Goal: Transaction & Acquisition: Purchase product/service

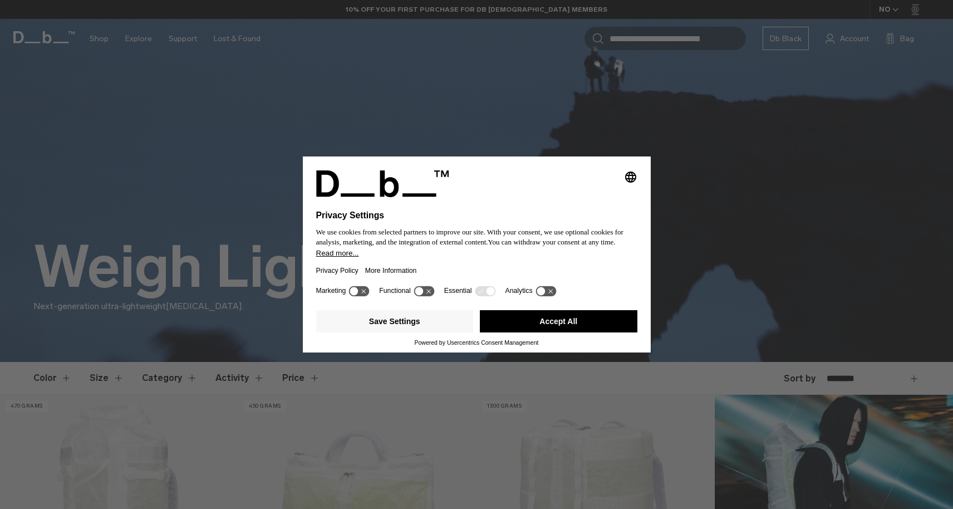
click at [518, 322] on button "Accept All" at bounding box center [559, 321] width 158 height 22
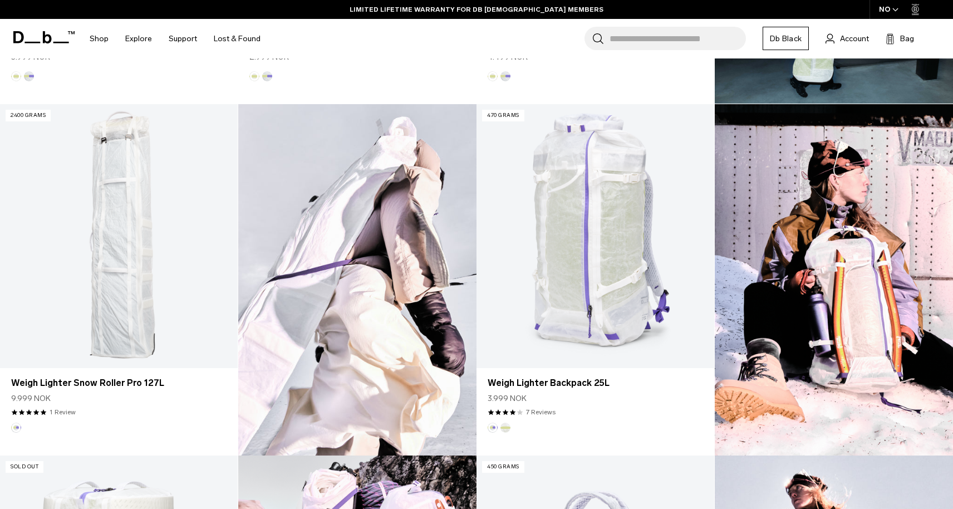
scroll to position [629, 0]
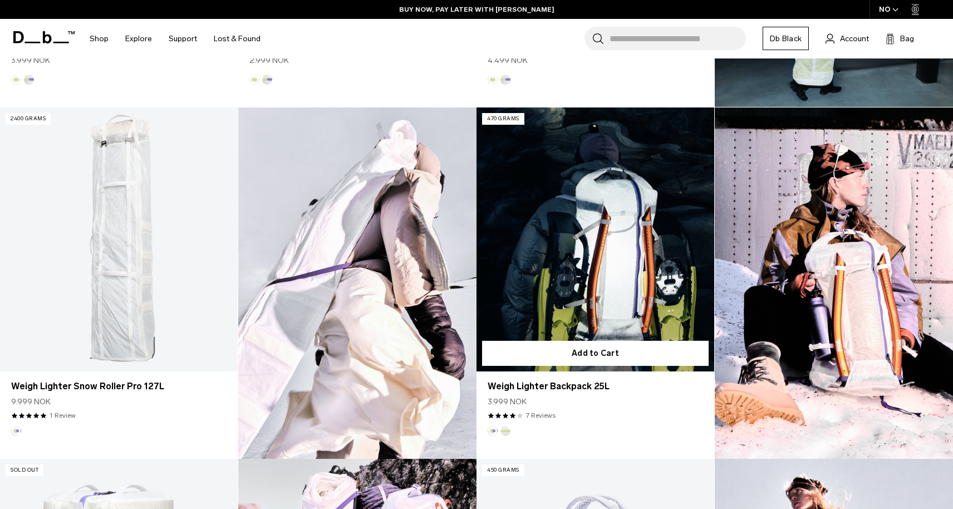
click at [601, 307] on link "Weigh Lighter Backpack 25L" at bounding box center [596, 239] width 238 height 264
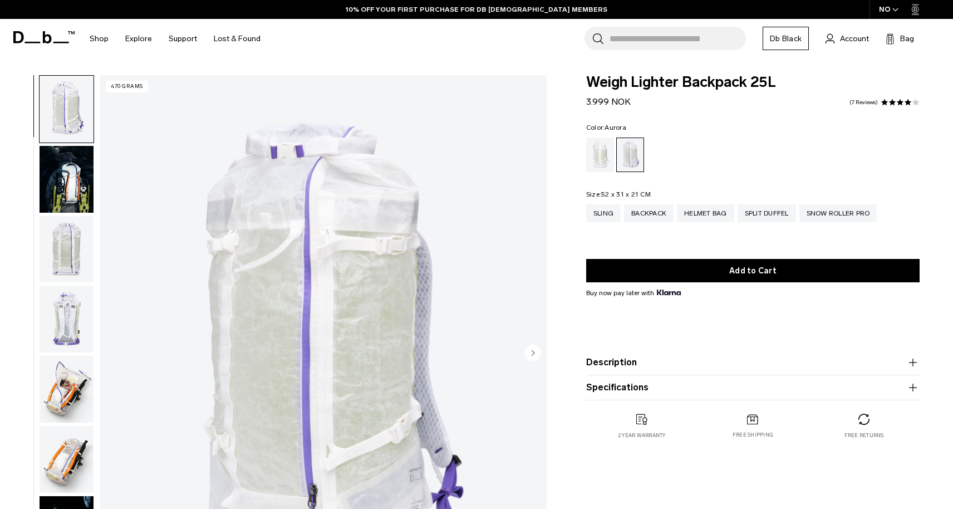
click at [74, 254] on img "button" at bounding box center [67, 249] width 54 height 67
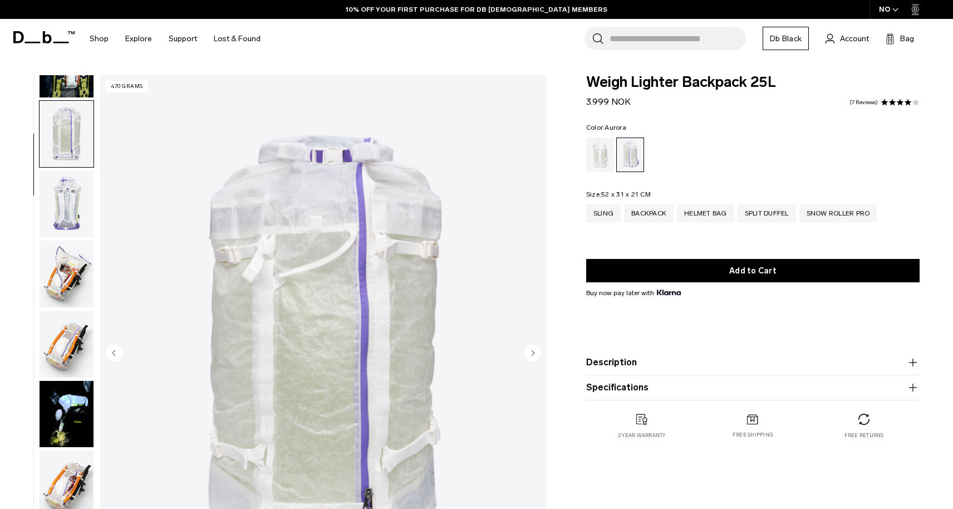
scroll to position [141, 0]
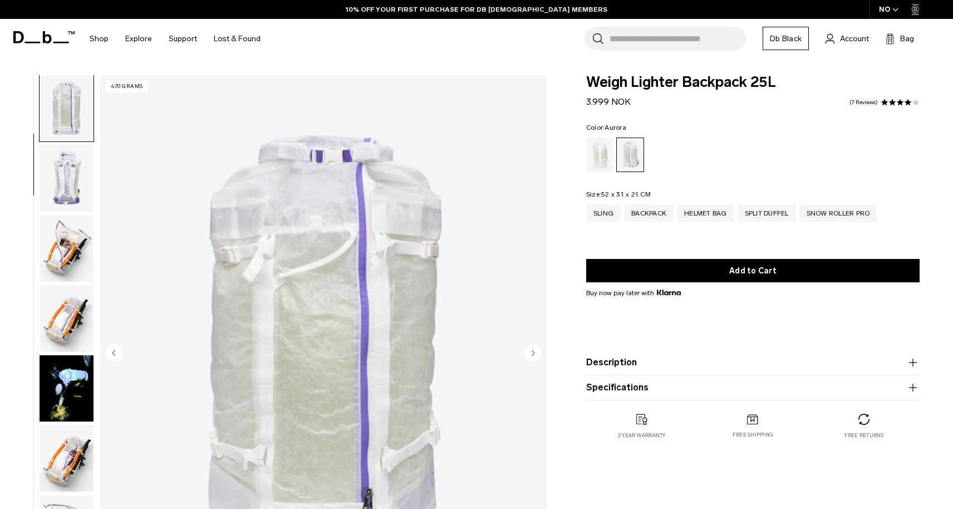
click at [70, 263] on img "button" at bounding box center [67, 248] width 54 height 67
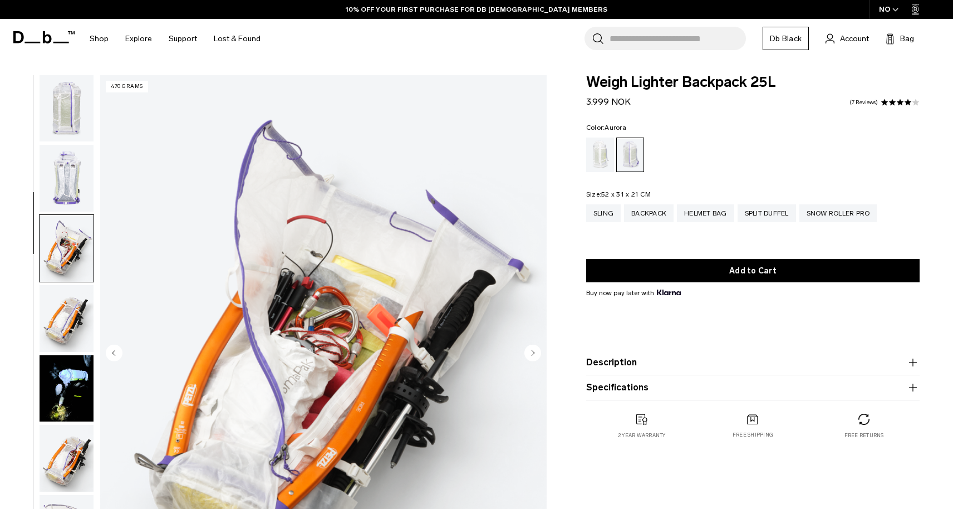
scroll to position [282, 0]
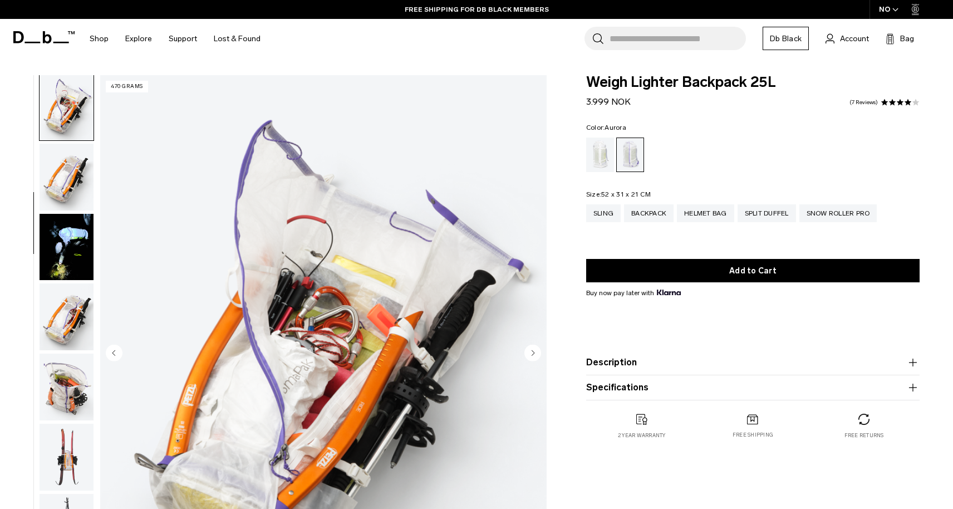
click at [59, 314] on img "button" at bounding box center [67, 316] width 54 height 67
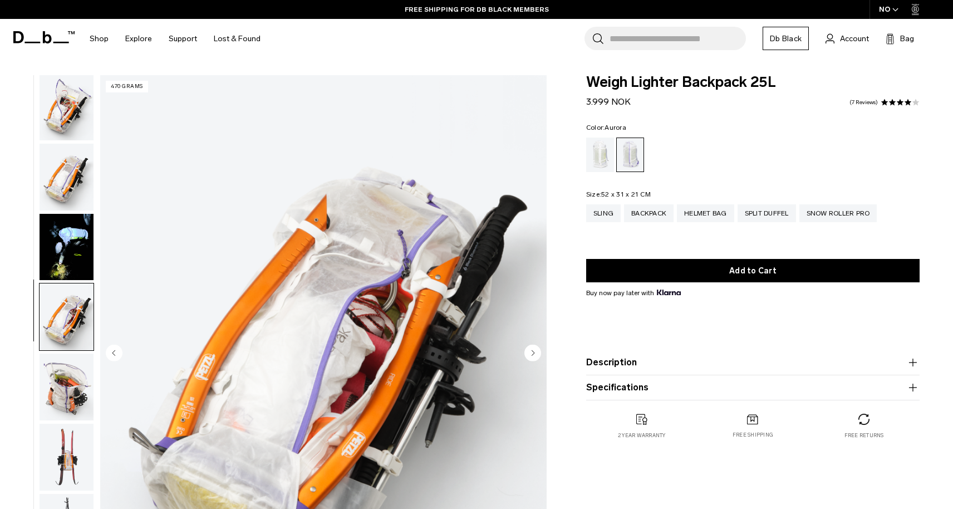
scroll to position [494, 0]
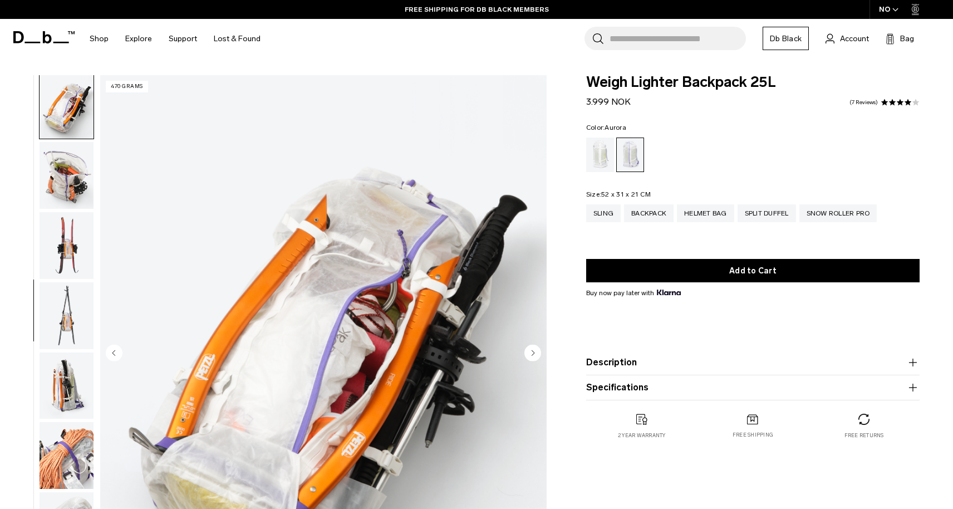
click at [64, 376] on img "button" at bounding box center [67, 386] width 54 height 67
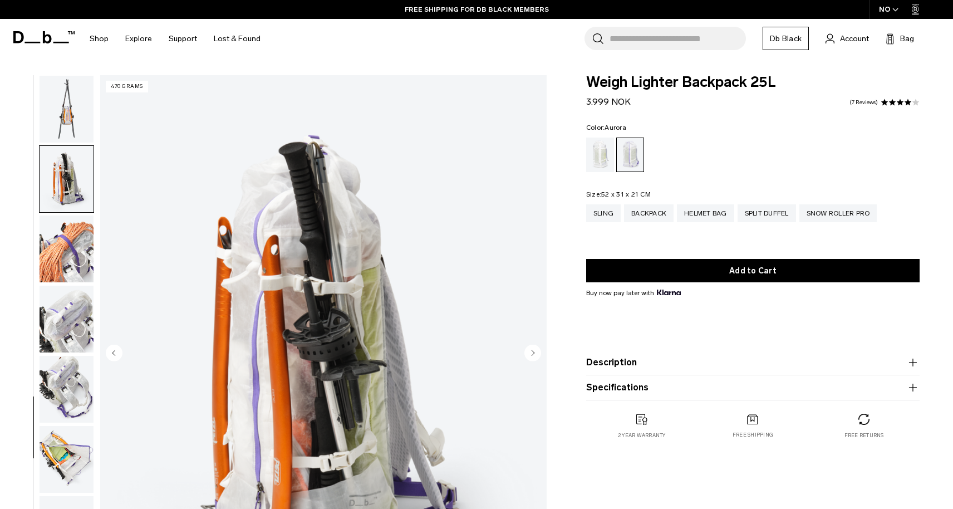
scroll to position [710, 0]
click at [59, 435] on img "button" at bounding box center [67, 459] width 54 height 67
